Goal: Find specific page/section: Find specific page/section

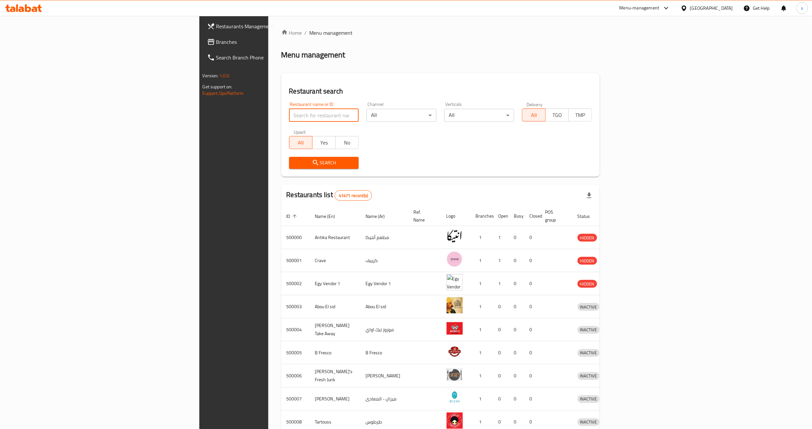
click at [289, 112] on input "search" at bounding box center [324, 115] width 70 height 13
type input "v"
paste input "468691"
click button "Search" at bounding box center [324, 163] width 70 height 12
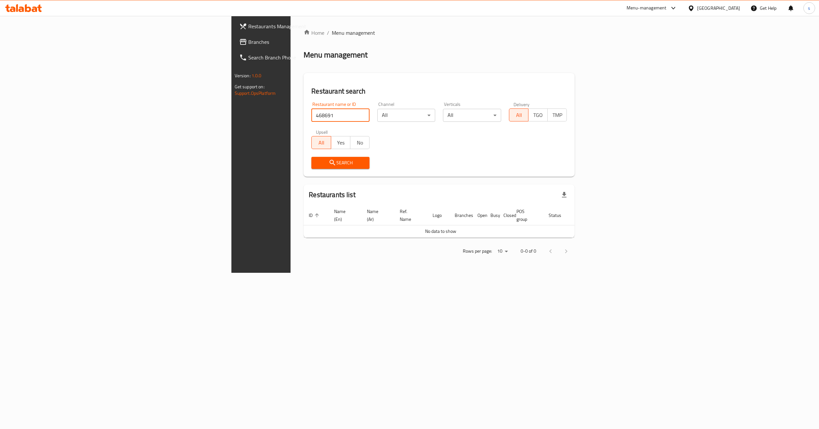
click at [311, 118] on input "468691" at bounding box center [340, 115] width 58 height 13
click at [311, 117] on input "468691" at bounding box center [340, 115] width 58 height 13
type input "4"
click at [248, 42] on span "Branches" at bounding box center [305, 42] width 115 height 8
